Goal: Transaction & Acquisition: Purchase product/service

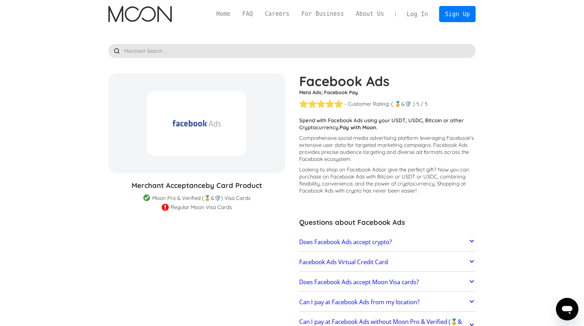
click at [154, 13] on img "home" at bounding box center [140, 14] width 64 height 16
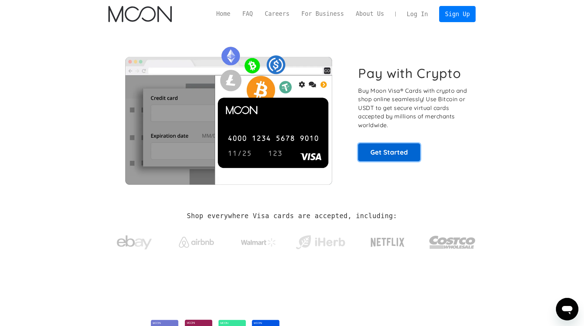
click at [393, 152] on link "Get Started" at bounding box center [389, 152] width 62 height 18
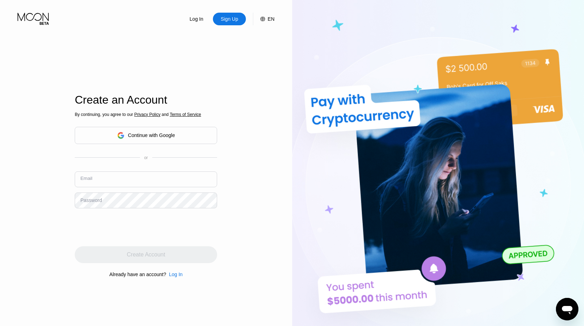
click at [134, 182] on input "text" at bounding box center [146, 179] width 143 height 16
click at [52, 201] on div "Log In Sign Up EN Language English Save Create an Account By continuing, you ag…" at bounding box center [146, 179] width 292 height 358
click at [103, 183] on input "text" at bounding box center [146, 179] width 143 height 16
click at [121, 177] on input "text" at bounding box center [146, 179] width 143 height 16
click at [116, 175] on input "text" at bounding box center [146, 179] width 143 height 16
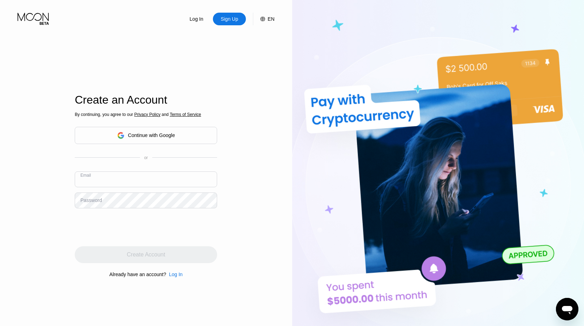
paste input "[EMAIL_ADDRESS][DOMAIN_NAME]"
type input "[EMAIL_ADDRESS][DOMAIN_NAME]"
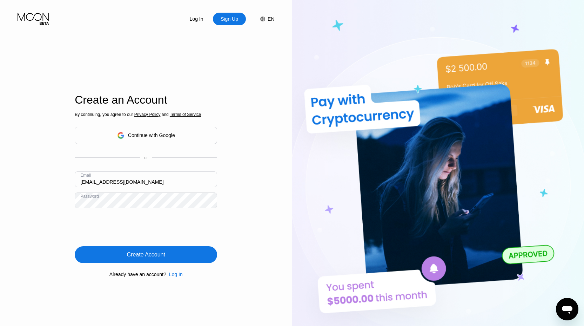
click at [147, 253] on div "Create Account" at bounding box center [146, 254] width 38 height 7
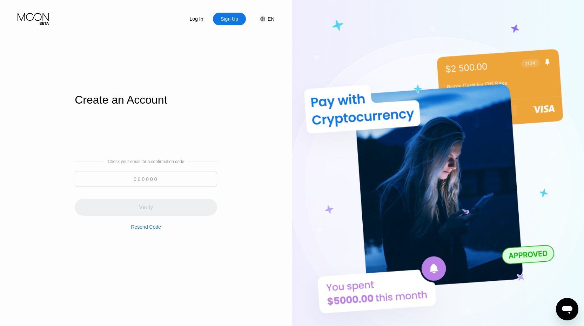
click at [174, 178] on input at bounding box center [146, 179] width 143 height 16
paste input "771286"
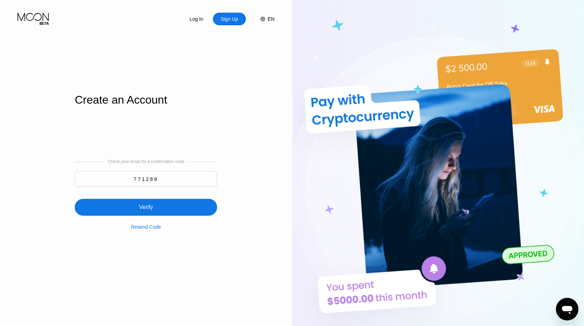
type input "771286"
click at [166, 208] on div "Verify" at bounding box center [146, 207] width 143 height 17
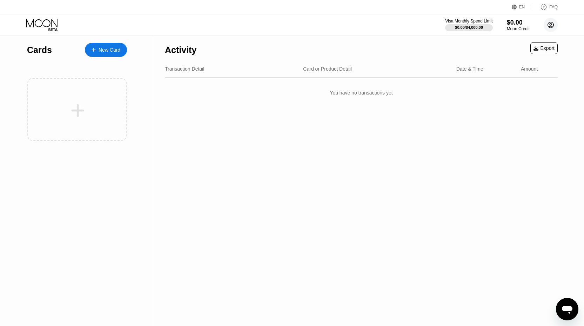
click at [550, 26] on icon at bounding box center [551, 25] width 4 height 4
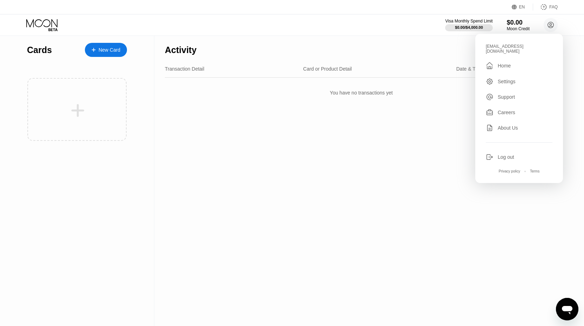
click at [97, 47] on div at bounding box center [97, 50] width 3 height 6
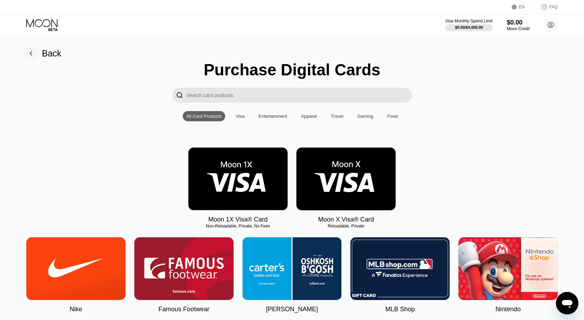
click at [368, 159] on img at bounding box center [346, 179] width 99 height 63
click at [245, 157] on img at bounding box center [237, 179] width 99 height 63
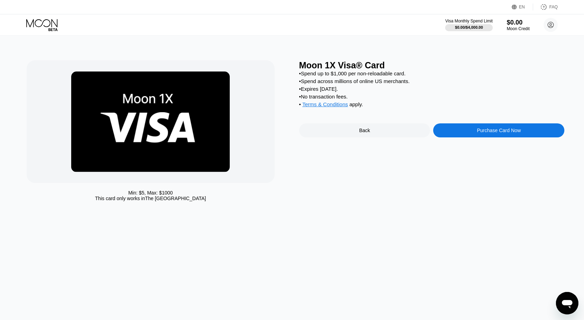
click at [569, 309] on icon "Ouvrir la fenêtre de messagerie" at bounding box center [567, 303] width 13 height 13
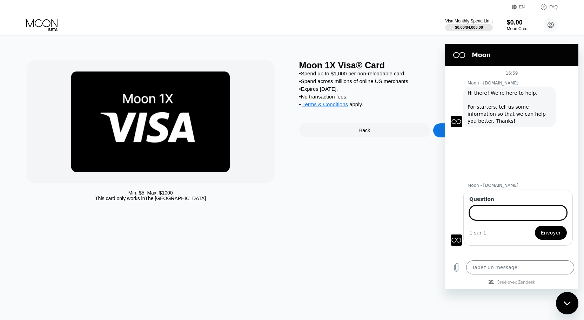
type textarea "x"
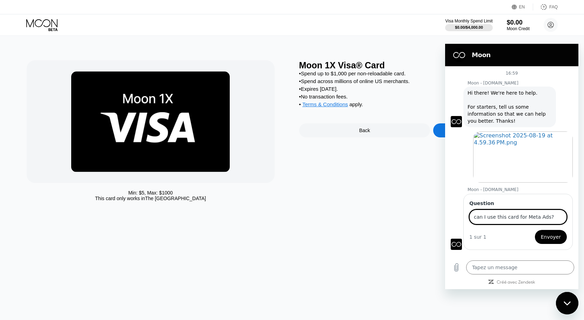
type input "can I use this card for Meta Ads?"
click at [535, 230] on button "Envoyer" at bounding box center [551, 237] width 32 height 14
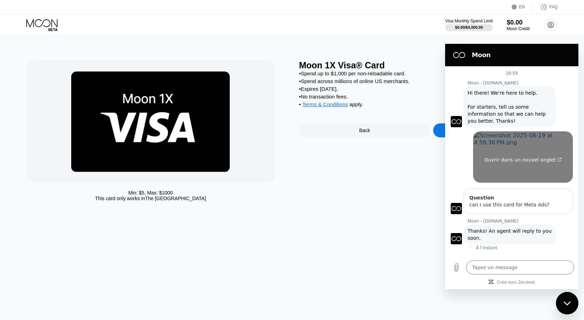
click at [541, 145] on link "Ouvrir dans un nouvel onglet" at bounding box center [524, 157] width 100 height 51
type textarea "x"
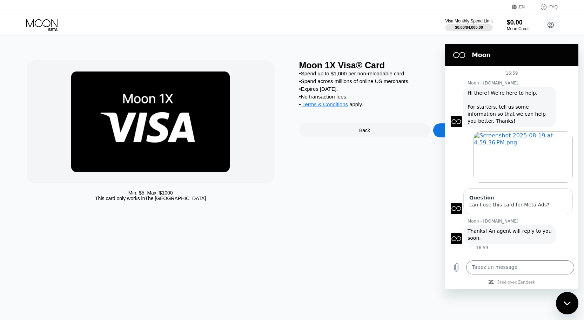
click at [571, 303] on icon "Fermer la fenêtre de messagerie" at bounding box center [567, 304] width 7 height 5
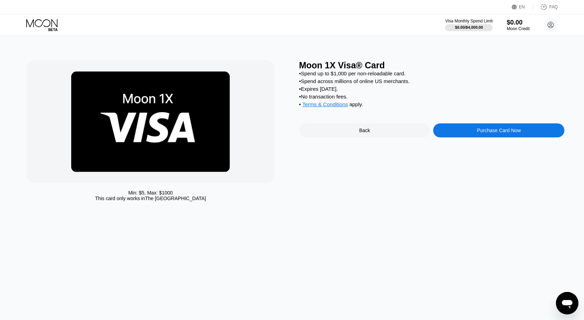
click at [566, 302] on icon "Ouvrir la fenêtre de messagerie" at bounding box center [567, 304] width 11 height 8
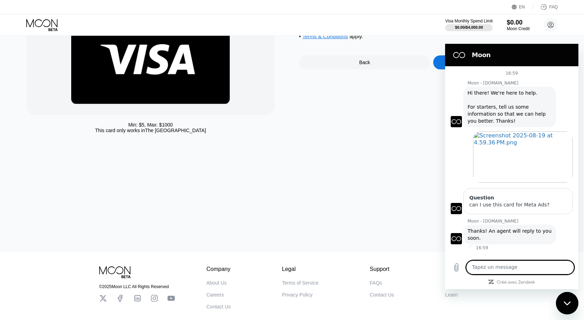
scroll to position [104, 0]
